Goal: Entertainment & Leisure: Consume media (video, audio)

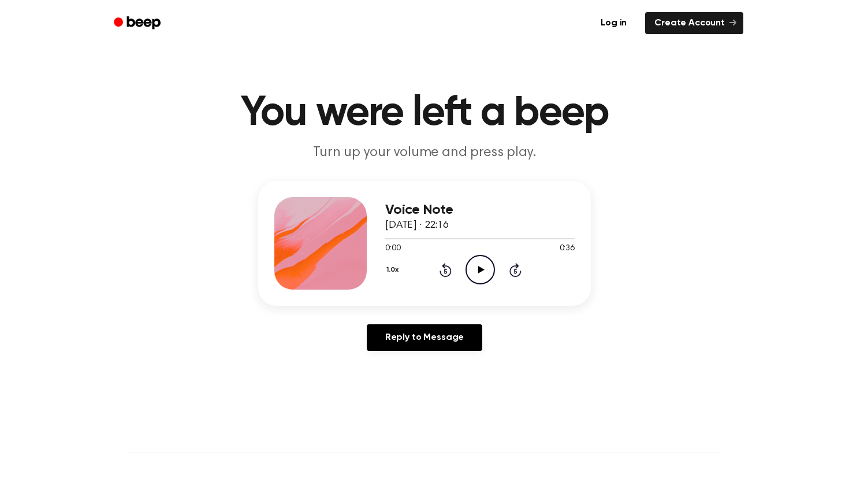
click at [478, 267] on icon "Play Audio" at bounding box center [479, 269] width 29 height 29
click at [478, 267] on icon at bounding box center [480, 270] width 5 height 8
click at [498, 264] on div "1.0x Rewind 5 seconds Play Audio Skip 5 seconds" at bounding box center [479, 269] width 189 height 29
click at [484, 267] on icon "Play Audio" at bounding box center [479, 269] width 29 height 29
click at [485, 260] on icon "Pause Audio" at bounding box center [479, 269] width 29 height 29
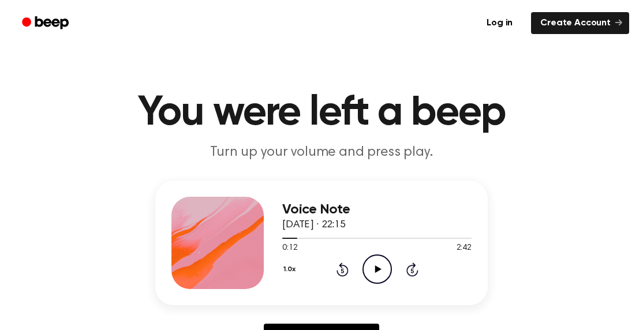
click at [373, 270] on icon "Play Audio" at bounding box center [377, 269] width 29 height 29
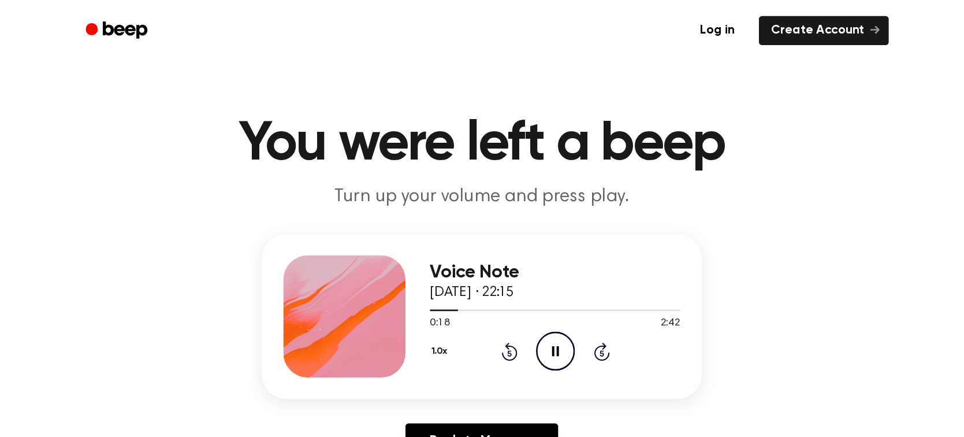
scroll to position [4, 0]
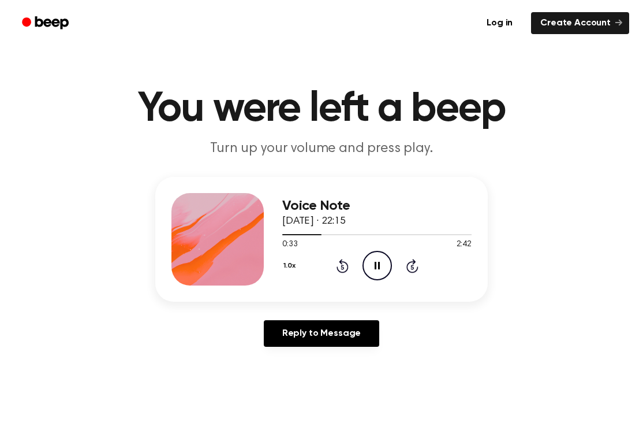
click at [375, 266] on icon at bounding box center [377, 266] width 5 height 8
click at [375, 266] on icon at bounding box center [378, 266] width 6 height 8
click at [370, 264] on icon "Pause Audio" at bounding box center [377, 265] width 29 height 29
click at [370, 264] on icon "Play Audio" at bounding box center [377, 265] width 29 height 29
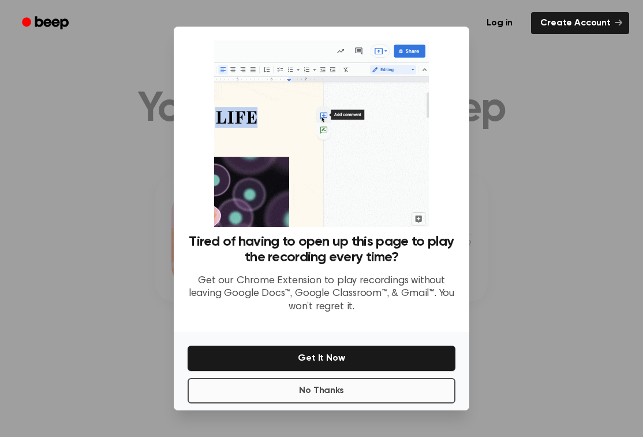
click at [298, 394] on button "No Thanks" at bounding box center [322, 390] width 268 height 25
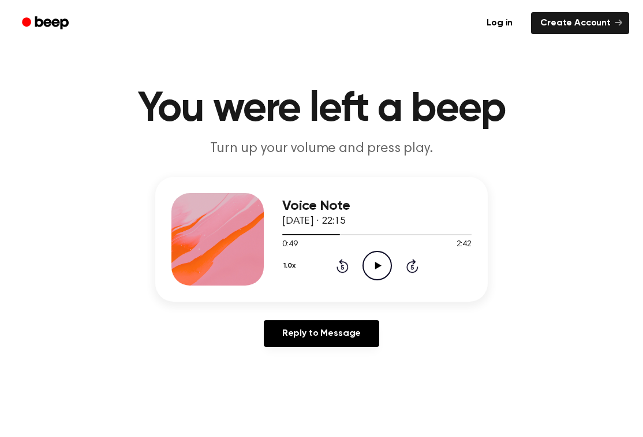
click at [374, 260] on icon "Play Audio" at bounding box center [377, 265] width 29 height 29
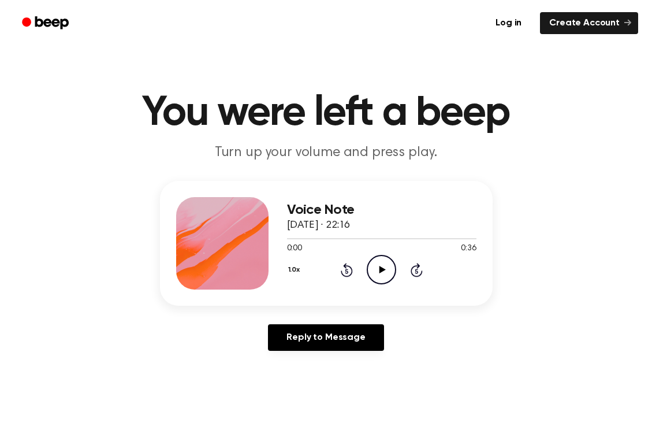
click at [379, 271] on icon "Play Audio" at bounding box center [381, 269] width 29 height 29
click at [383, 267] on icon at bounding box center [381, 270] width 5 height 8
click at [346, 271] on icon at bounding box center [346, 271] width 3 height 5
click at [383, 273] on icon "Play Audio" at bounding box center [381, 269] width 29 height 29
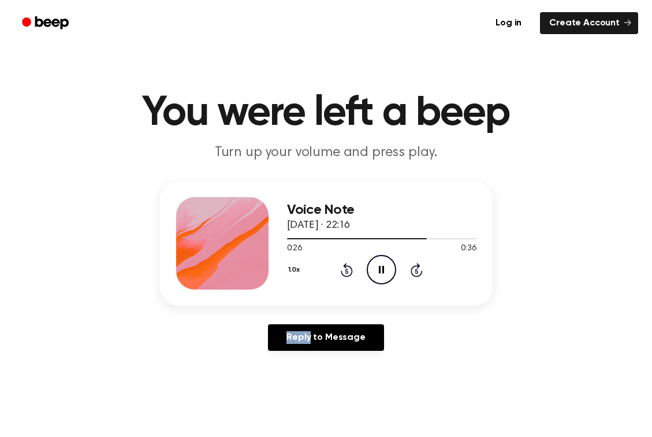
click at [382, 273] on icon "Pause Audio" at bounding box center [381, 269] width 29 height 29
click at [378, 266] on icon "Play Audio" at bounding box center [381, 269] width 29 height 29
